Goal: Register for event/course

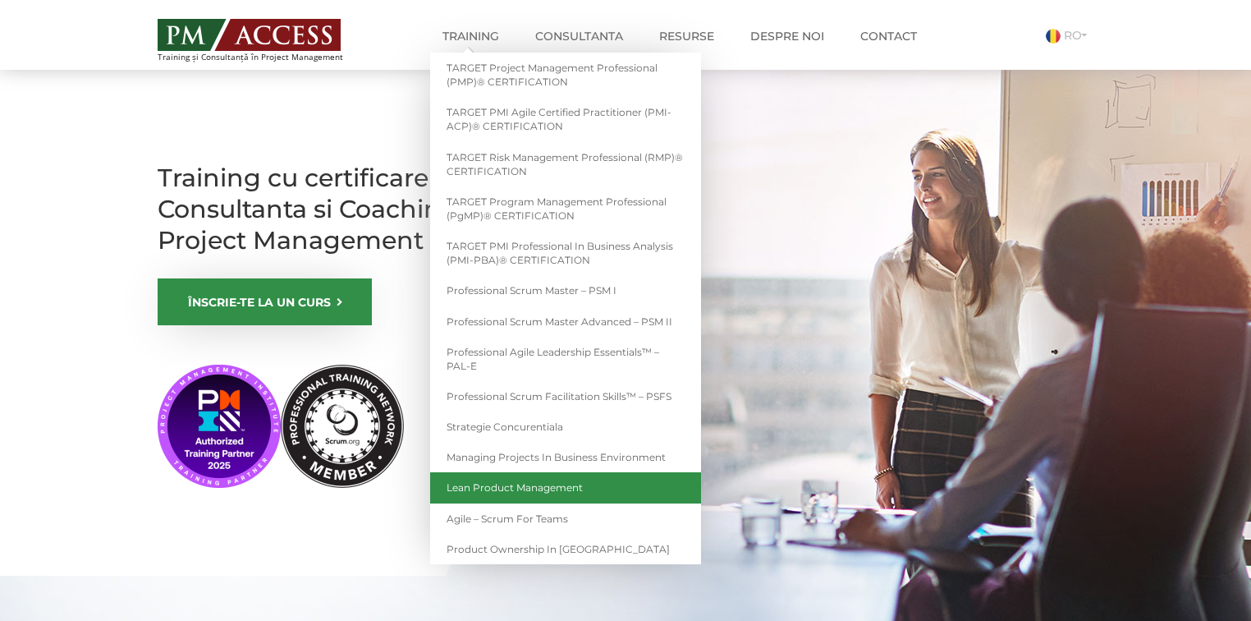
click at [561, 489] on link "Lean Product Management" at bounding box center [565, 487] width 271 height 30
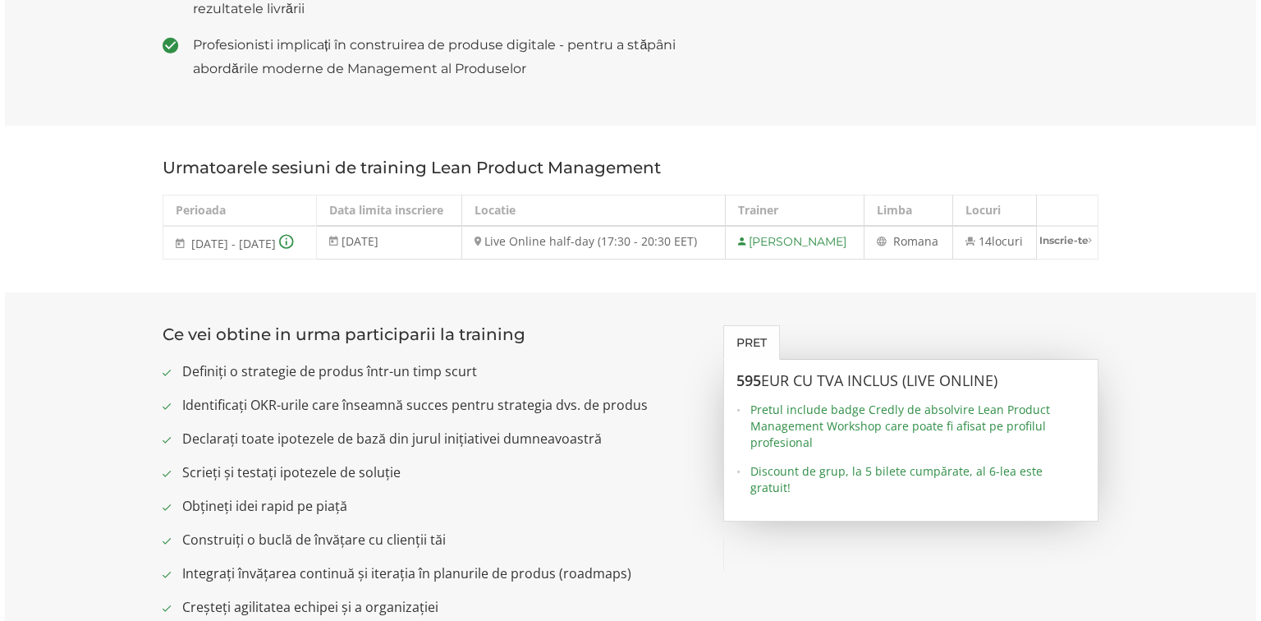
scroll to position [1182, 0]
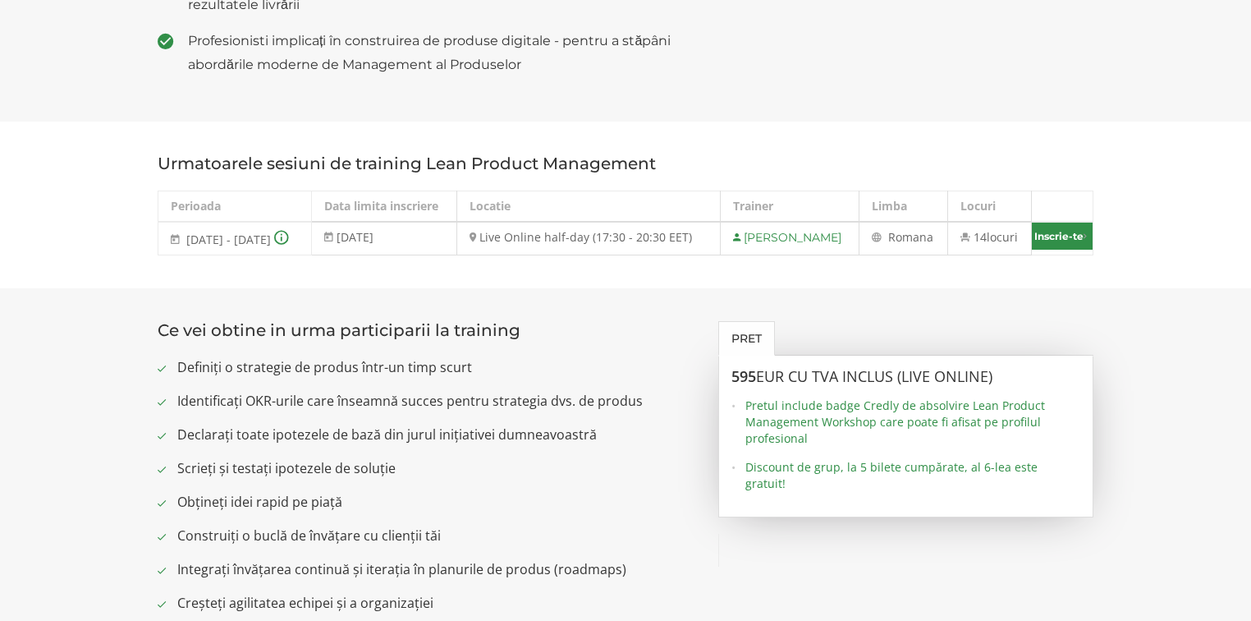
click at [1053, 250] on link "Inscrie-te" at bounding box center [1062, 236] width 61 height 27
select select "Live Online half-day (17:30 - 20:30 EET) - 3 noiembrie - 24 noiembrie 2025"
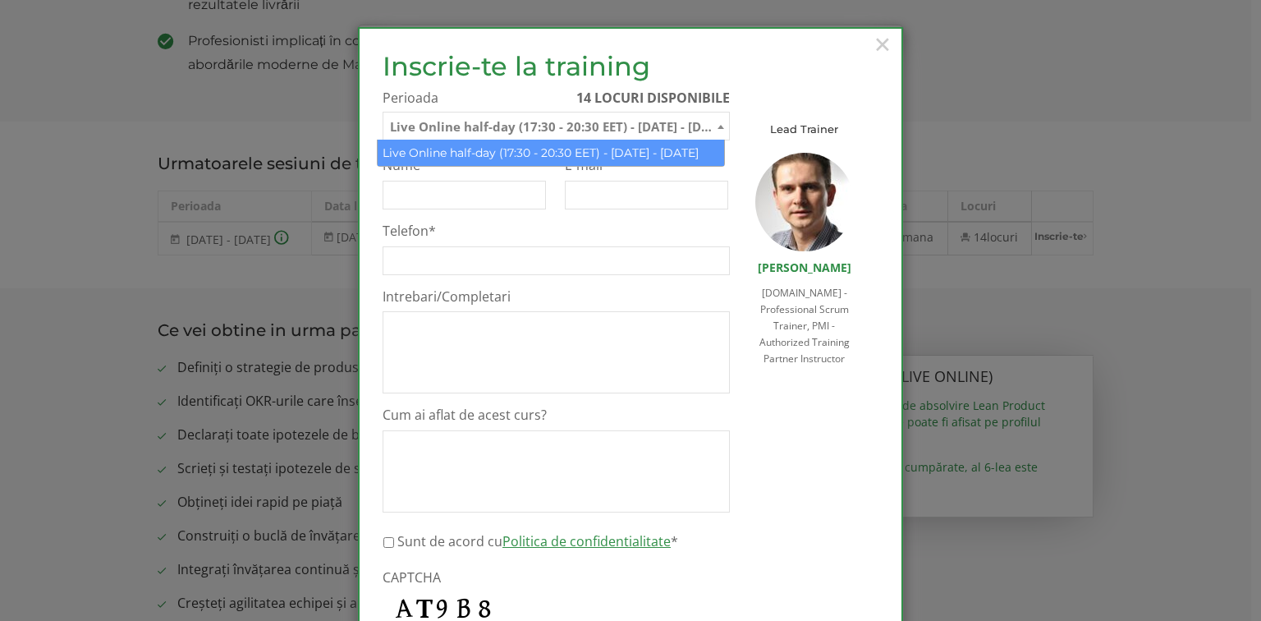
click at [483, 128] on span "Live Online half-day (17:30 - 20:30 EET) - 3 noiembrie - 24 noiembrie 2025" at bounding box center [556, 126] width 346 height 29
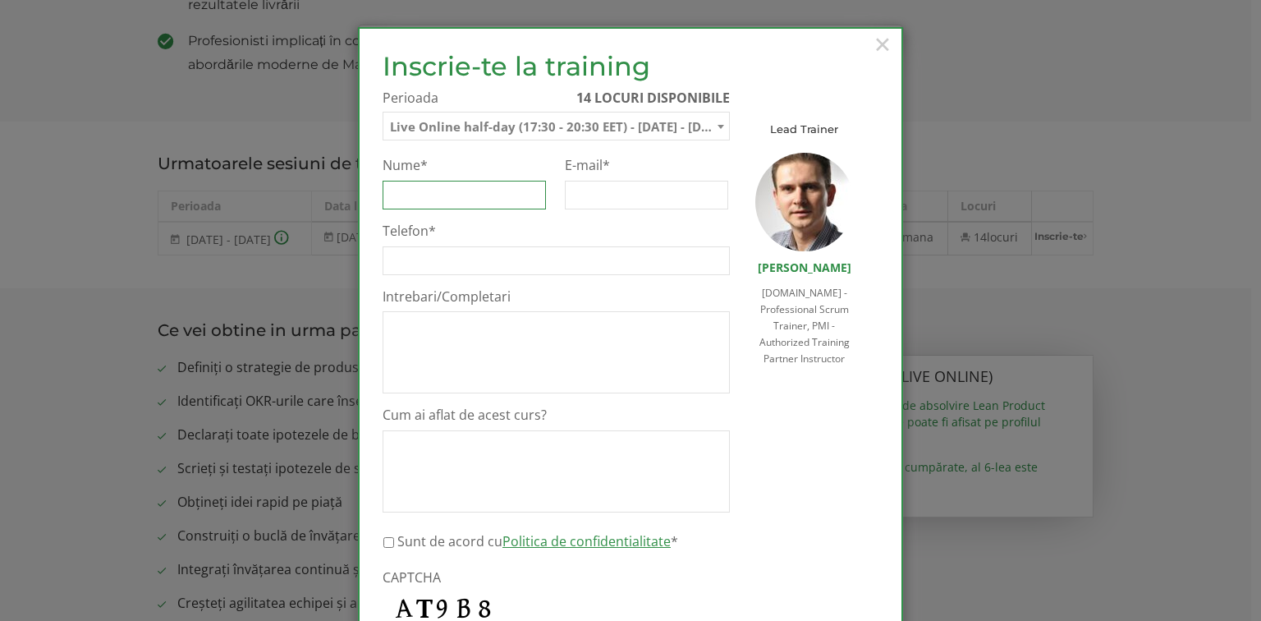
click at [420, 190] on input "Nume *" at bounding box center [464, 195] width 163 height 29
type input "Olaru"
click at [626, 193] on input "E-mail *" at bounding box center [646, 195] width 163 height 29
type input "mihai.olaru@gmail.com"
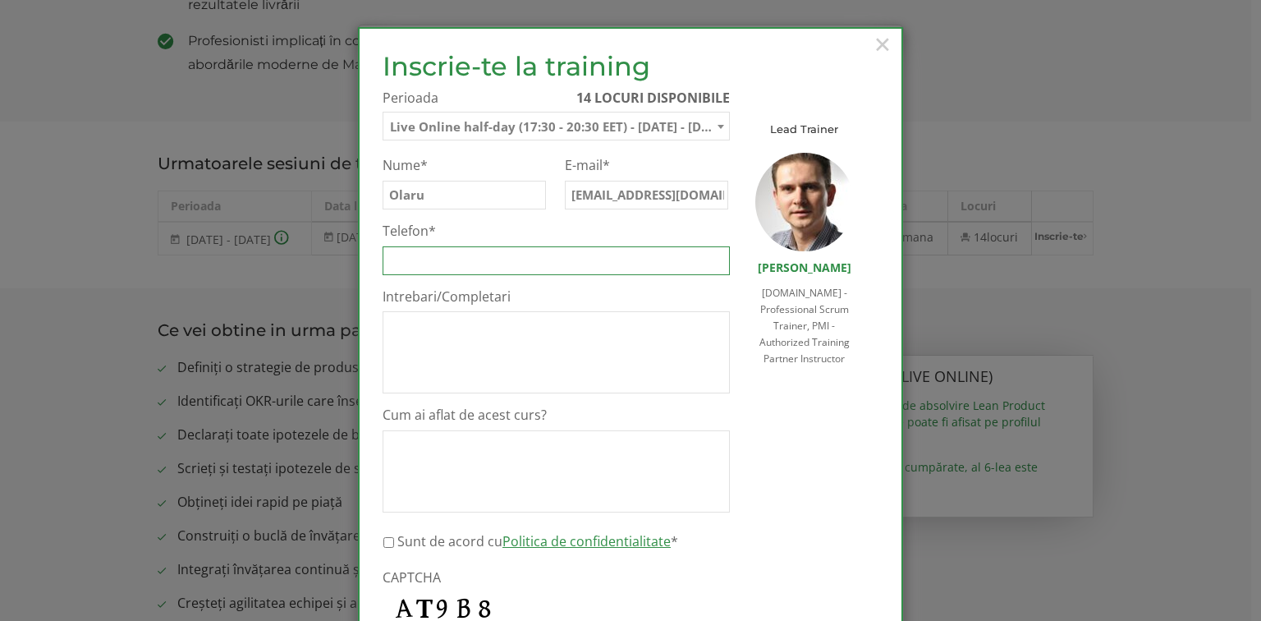
click at [460, 268] on input "Telefon *" at bounding box center [556, 260] width 347 height 29
type input "0731737631"
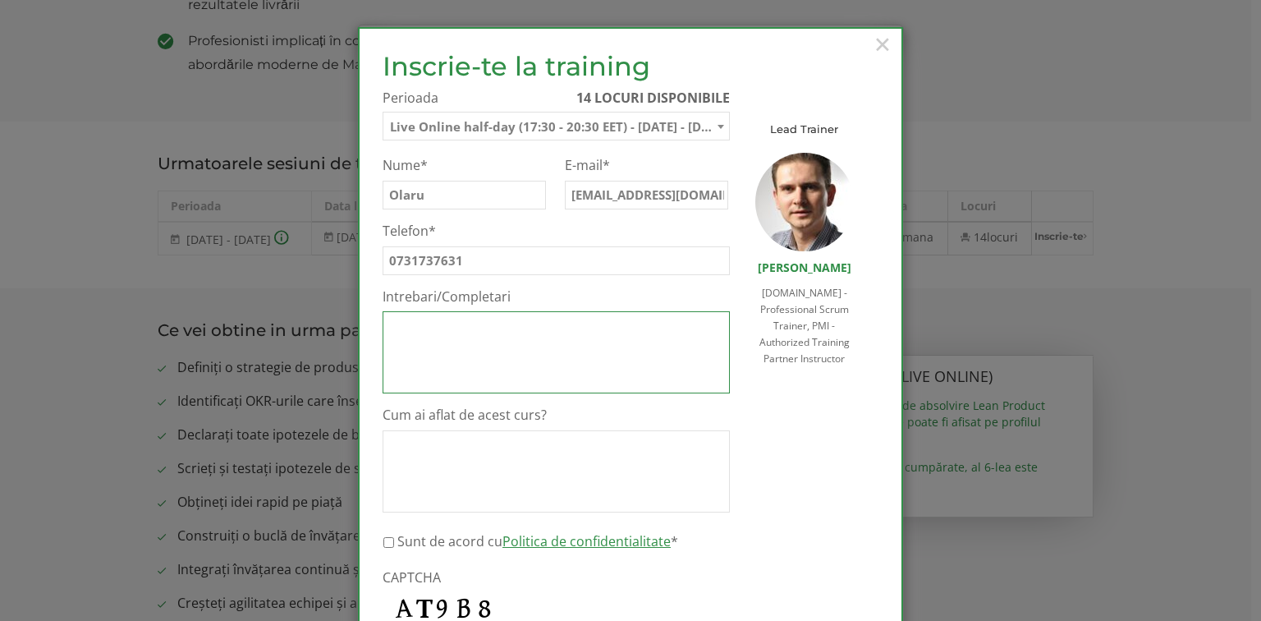
click at [452, 338] on textarea "Intrebari/Completari" at bounding box center [556, 352] width 347 height 82
drag, startPoint x: 483, startPoint y: 321, endPoint x: 348, endPoint y: 315, distance: 134.8
click at [348, 315] on div "× Inscrie-te la training Inscrie-te pe lista de asteptare Te rugam sa completez…" at bounding box center [630, 310] width 1261 height 621
type textarea "nu am"
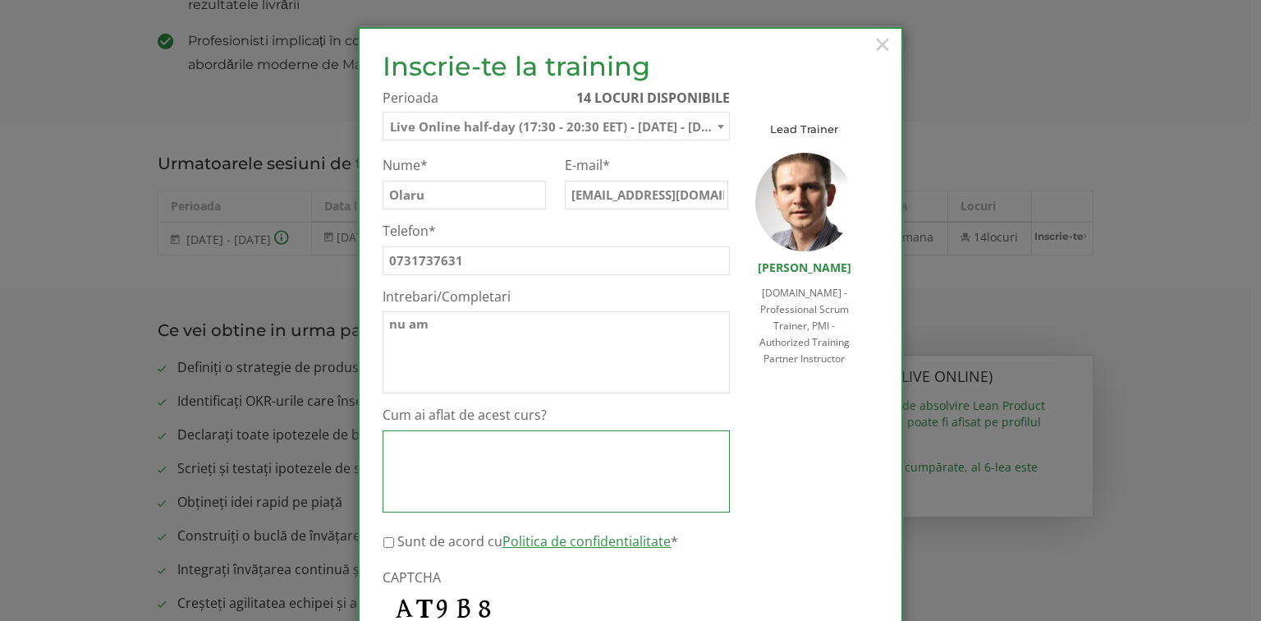
click at [513, 457] on textarea "Cum ai aflat de acest curs?" at bounding box center [556, 471] width 347 height 82
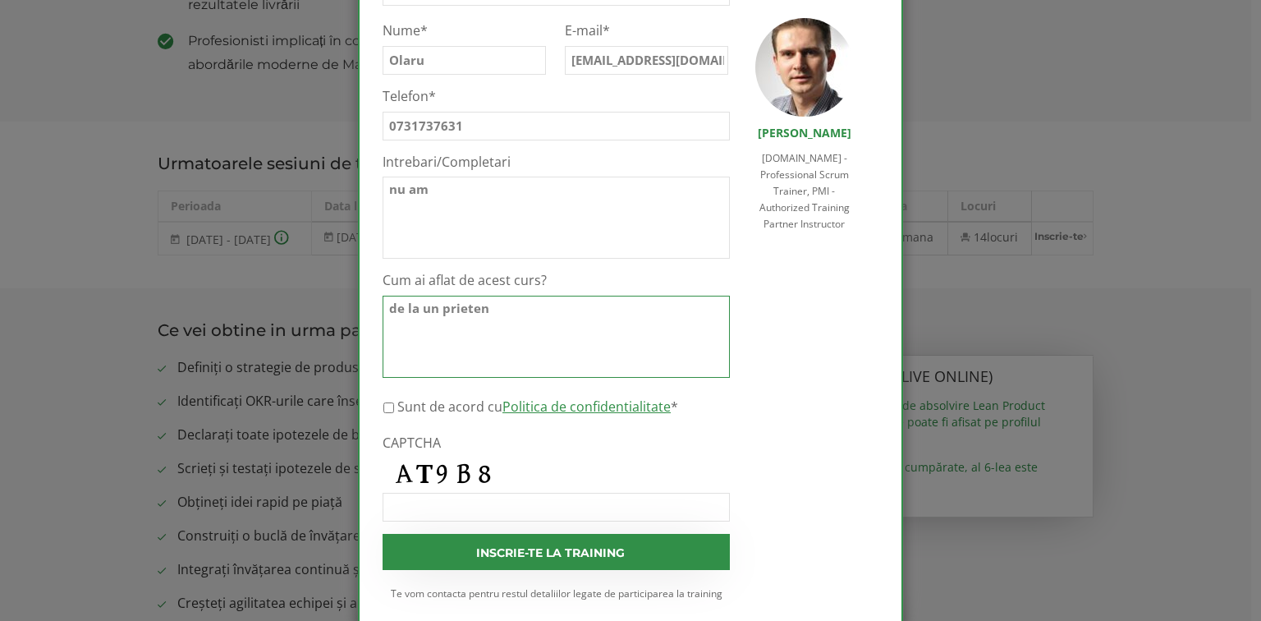
scroll to position [163, 0]
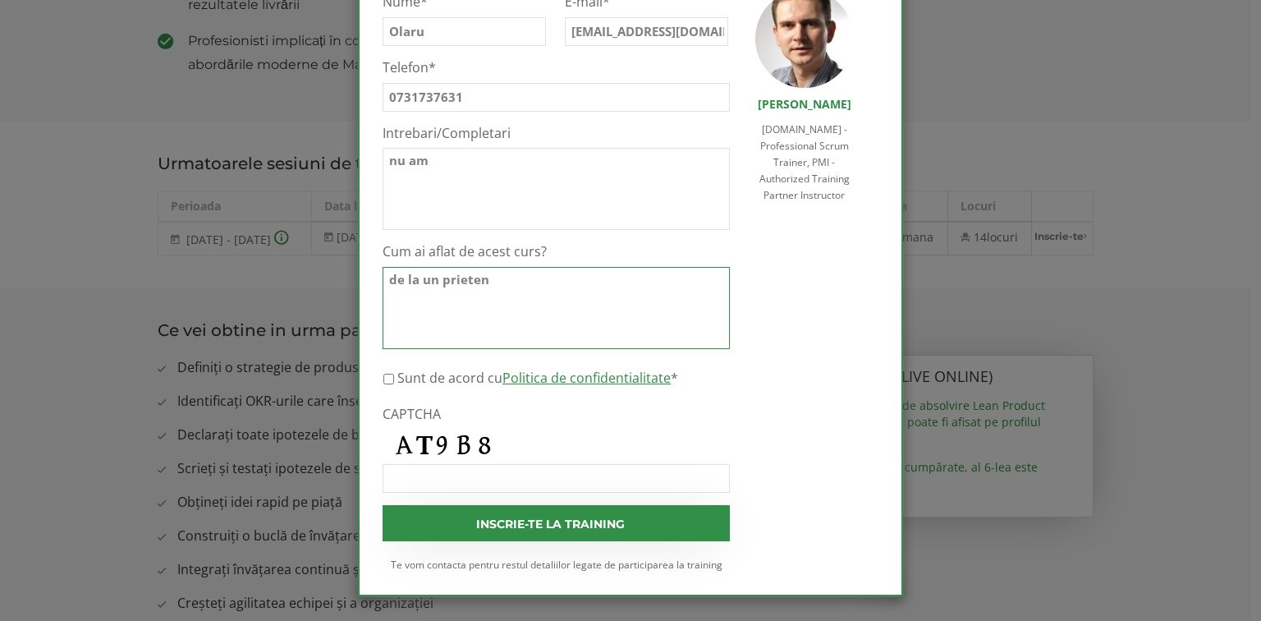
type textarea "de la un prieten"
click at [383, 380] on input "Sunt de acord cu Politica de confidentialitate *" at bounding box center [388, 379] width 11 height 29
checkbox input "true"
click at [393, 480] on input "CAPTCHA" at bounding box center [556, 478] width 347 height 29
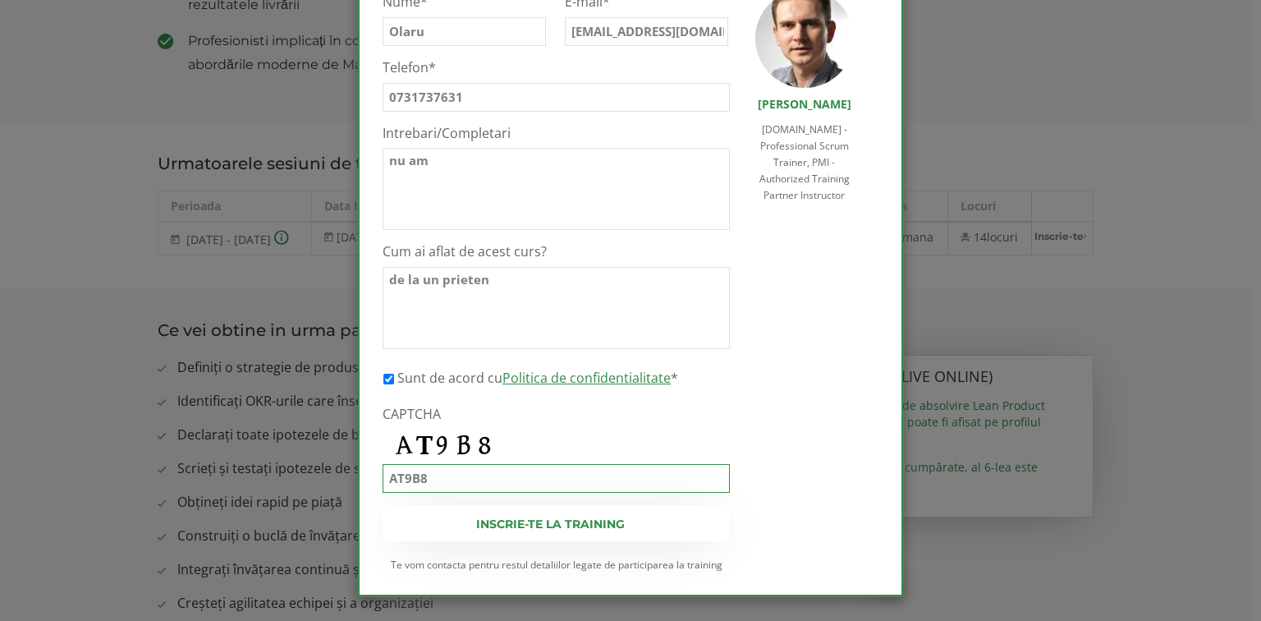
type input "AT9B8"
click at [510, 522] on input "Inscrie-te la training" at bounding box center [556, 523] width 347 height 36
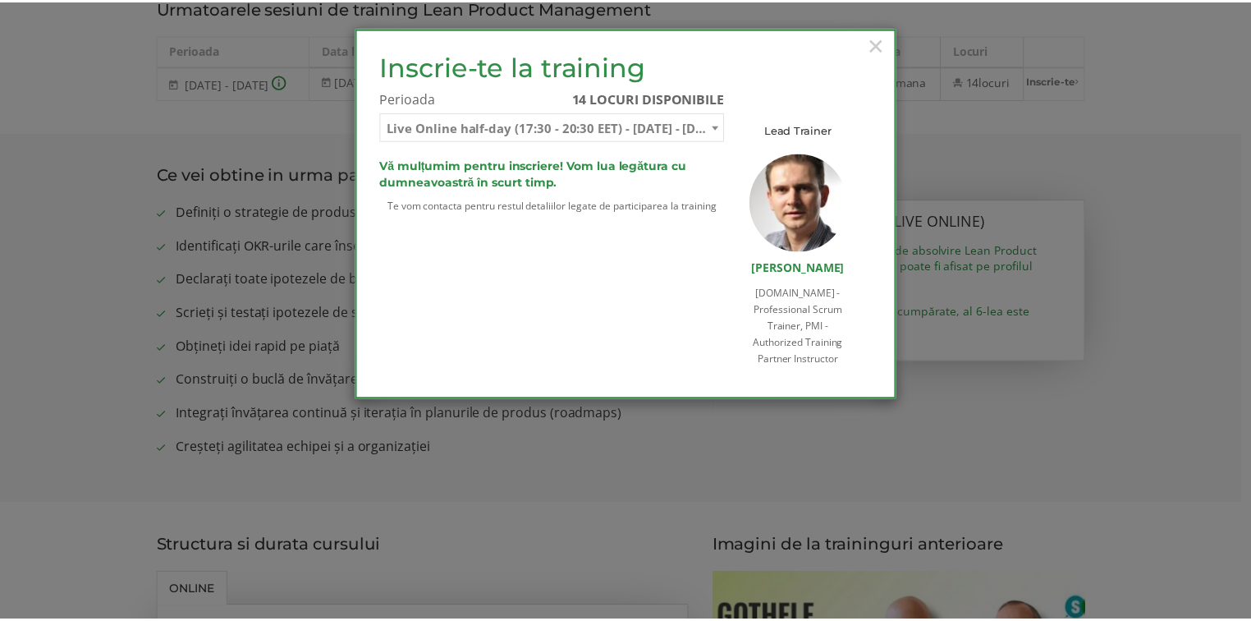
scroll to position [0, 0]
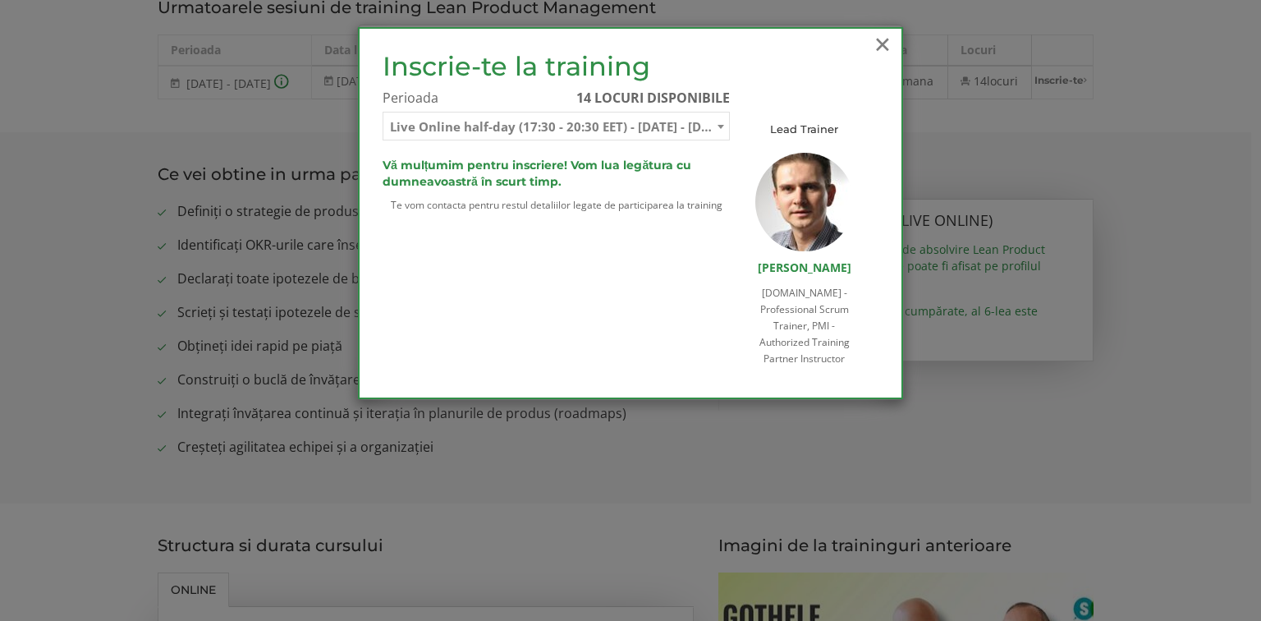
click at [884, 45] on span "×" at bounding box center [882, 43] width 21 height 45
